Goal: Check status

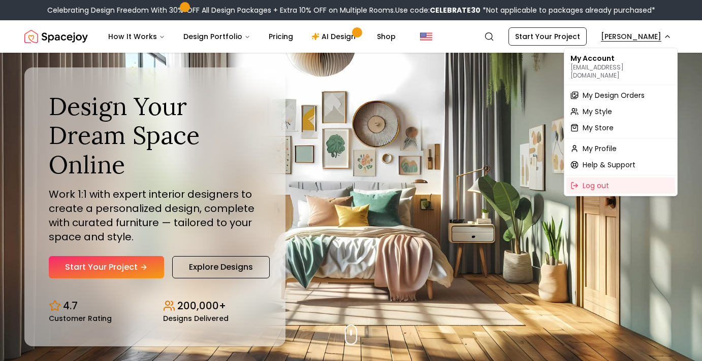
click at [593, 93] on div "My Design Orders" at bounding box center [620, 95] width 109 height 16
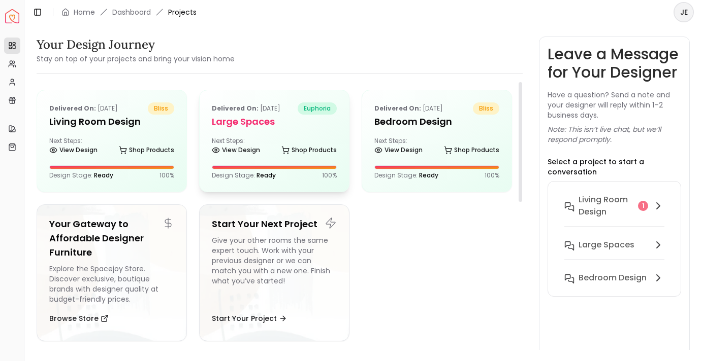
click at [243, 129] on div "Delivered on: [DATE] euphoria Large Spaces Next Steps: View Design Shop Product…" at bounding box center [274, 141] width 149 height 102
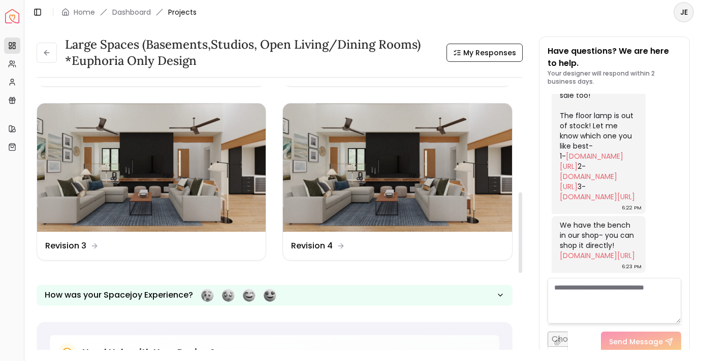
scroll to position [329, 0]
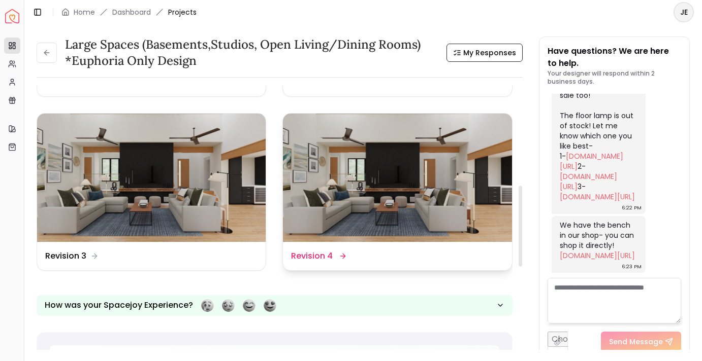
click at [359, 201] on img at bounding box center [397, 178] width 228 height 128
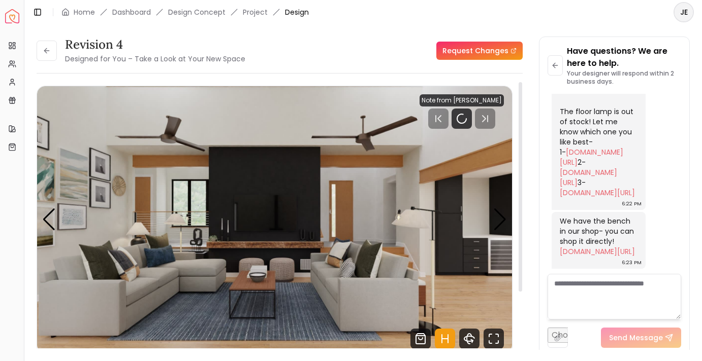
scroll to position [3047, 0]
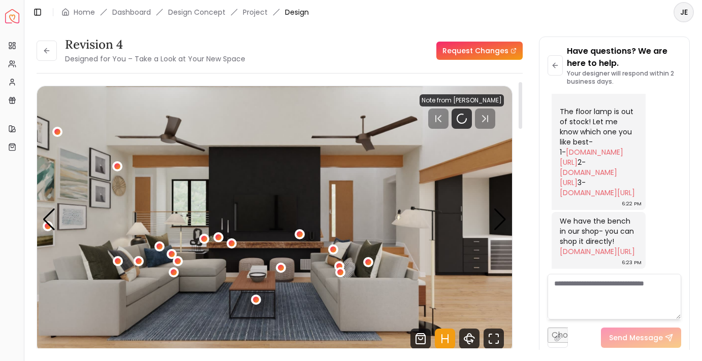
click at [438, 342] on icon "Hotspots Toggle" at bounding box center [445, 339] width 20 height 20
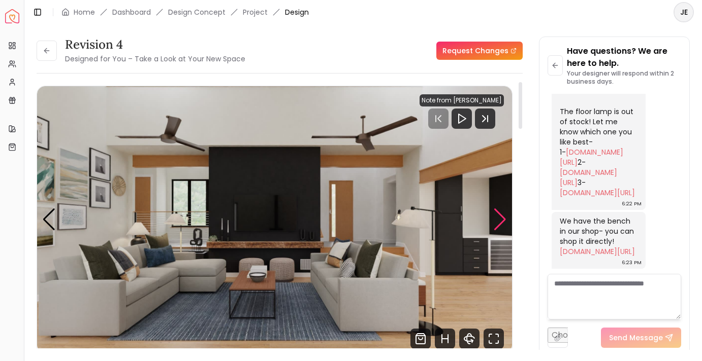
click at [502, 220] on div "Next slide" at bounding box center [500, 220] width 14 height 22
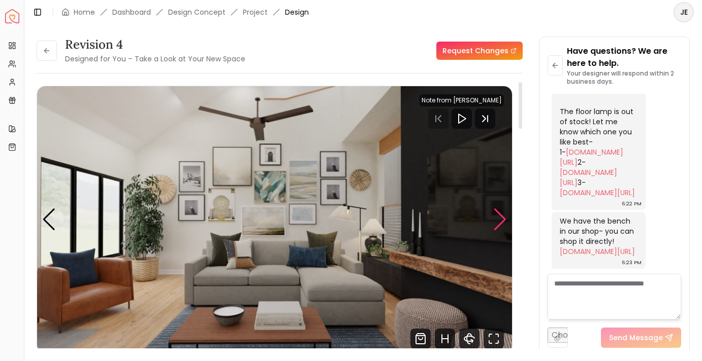
click at [504, 219] on div "Next slide" at bounding box center [500, 220] width 14 height 22
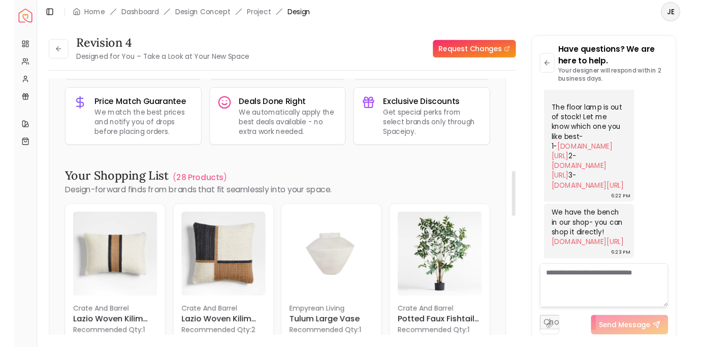
scroll to position [723, 0]
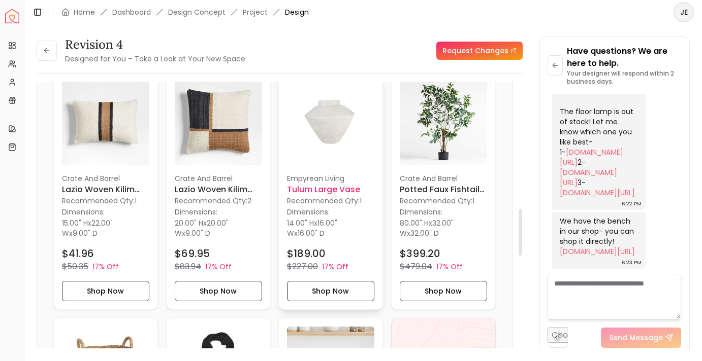
click at [332, 116] on img at bounding box center [330, 121] width 87 height 87
